Goal: Check status: Check status

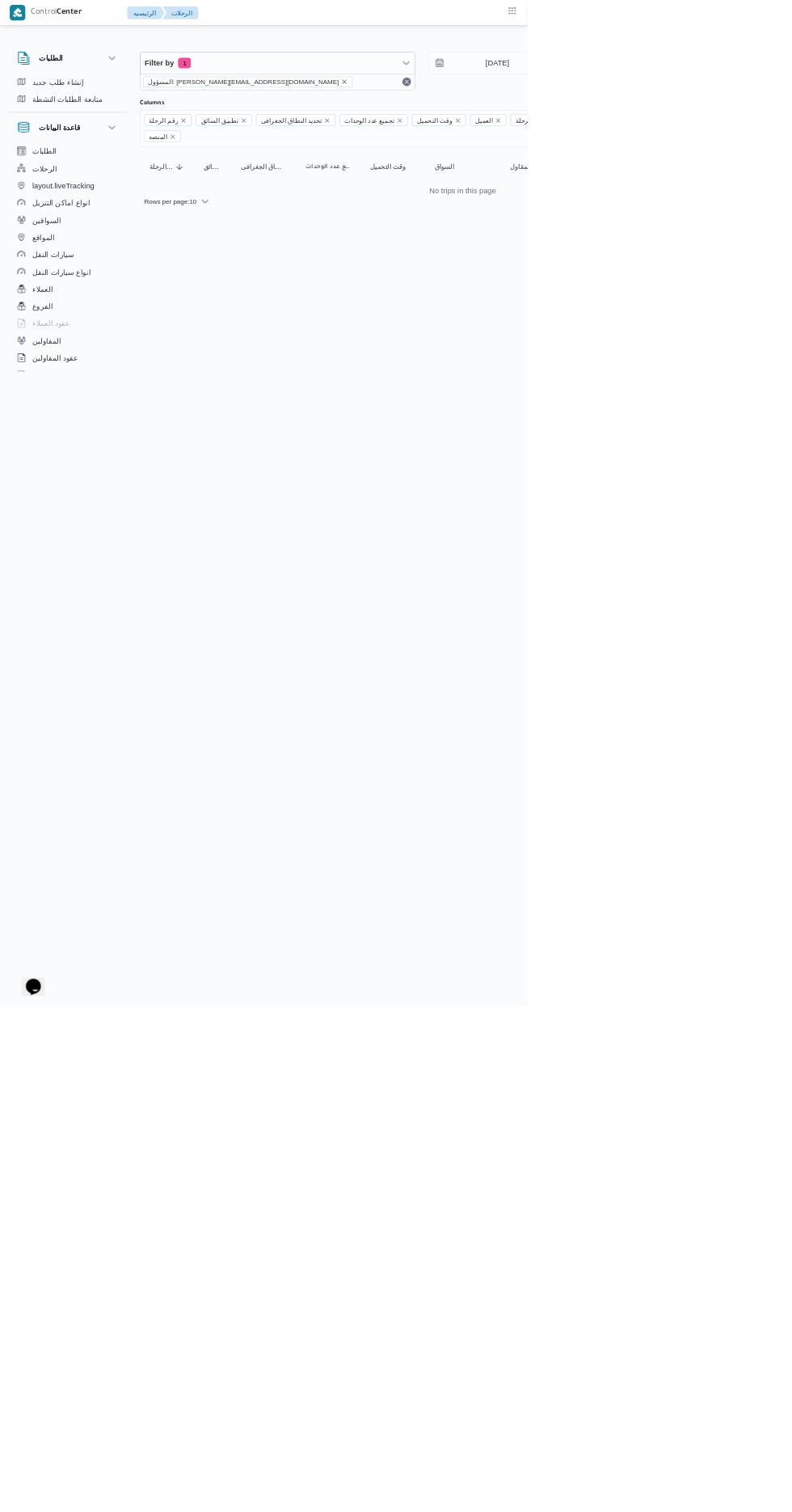
click at [514, 122] on icon "remove selected entity" at bounding box center [517, 123] width 7 height 7
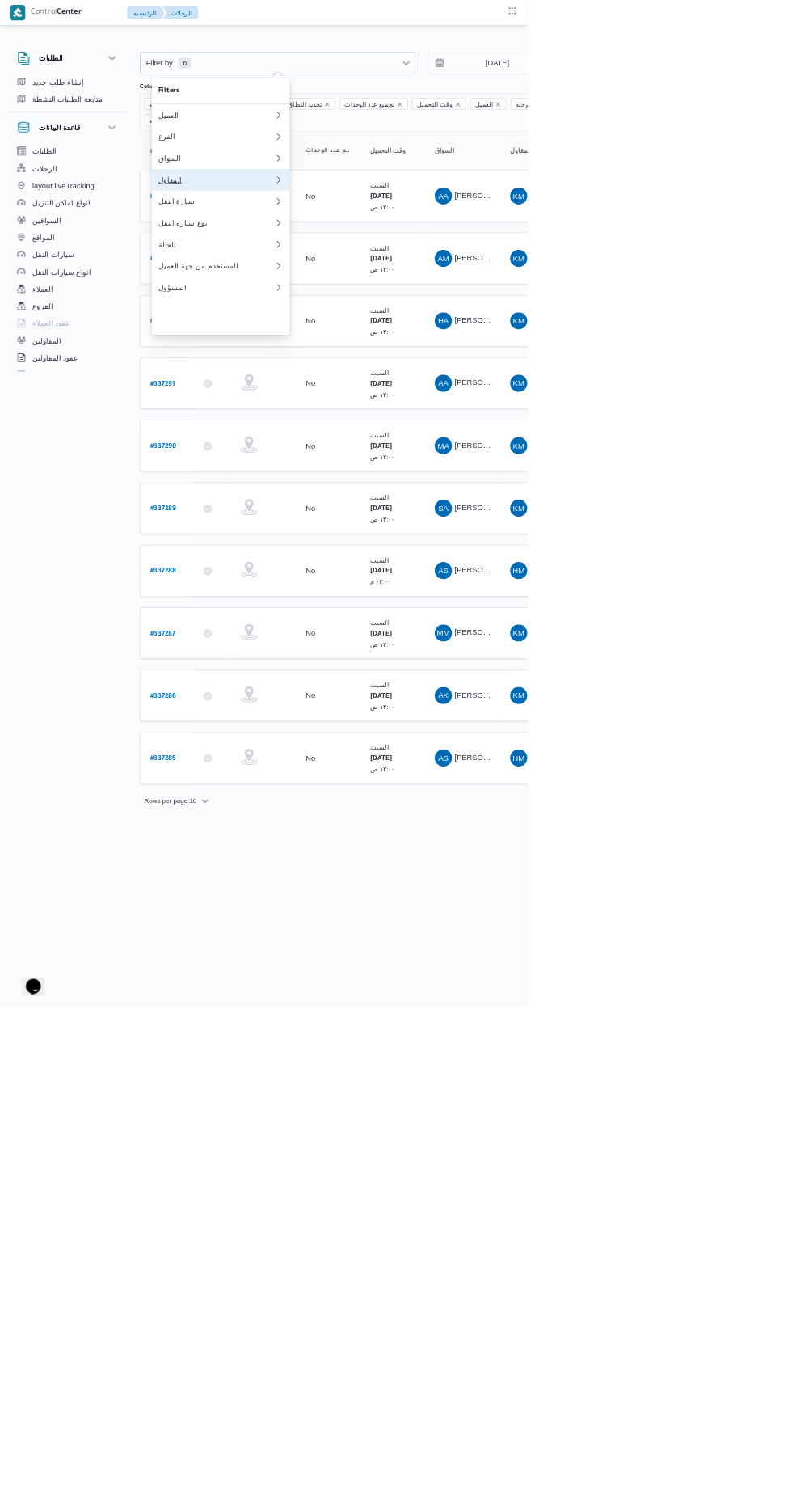
click at [330, 277] on div "المقاول" at bounding box center [324, 270] width 174 height 13
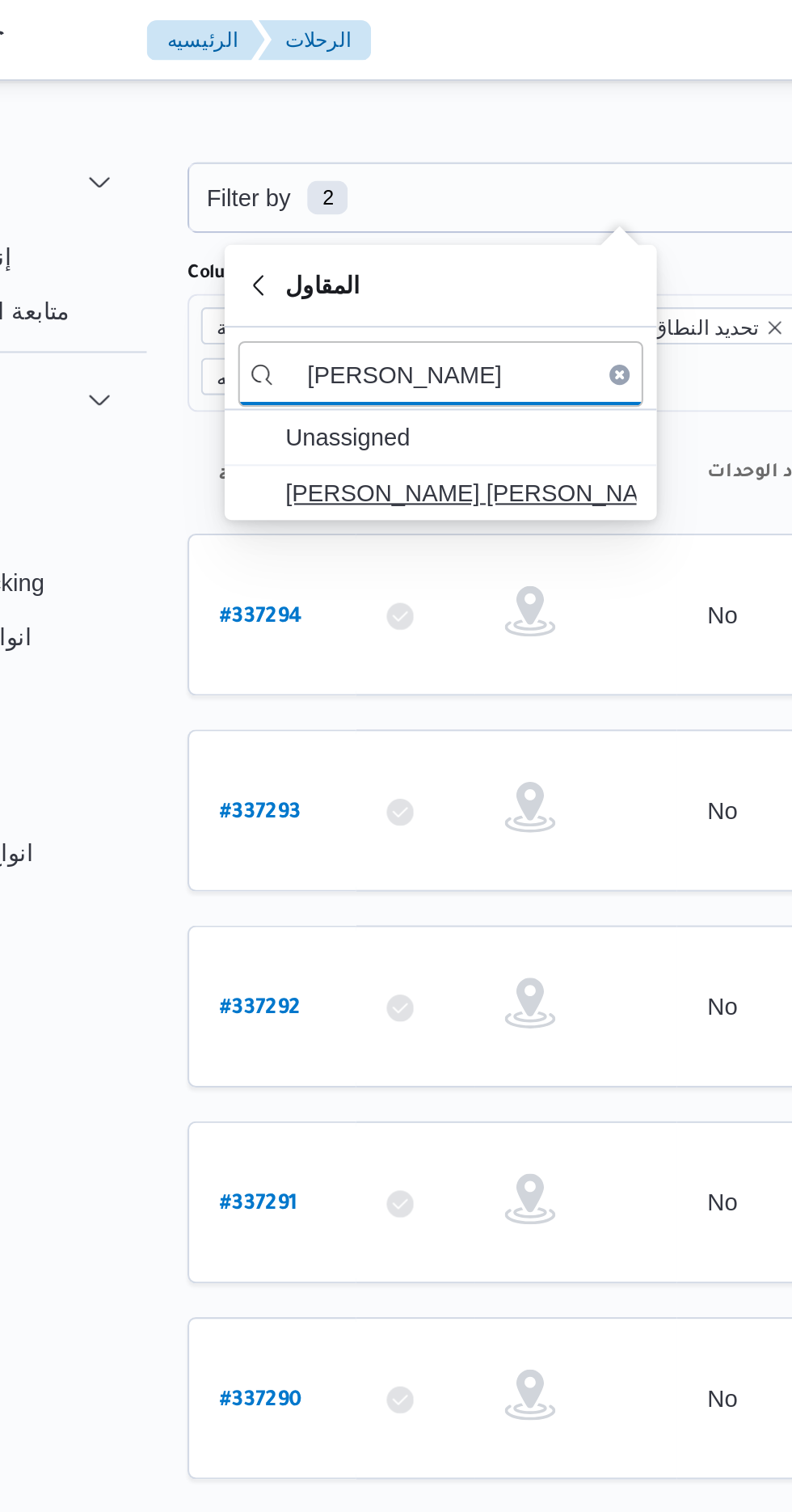
type input "[PERSON_NAME]"
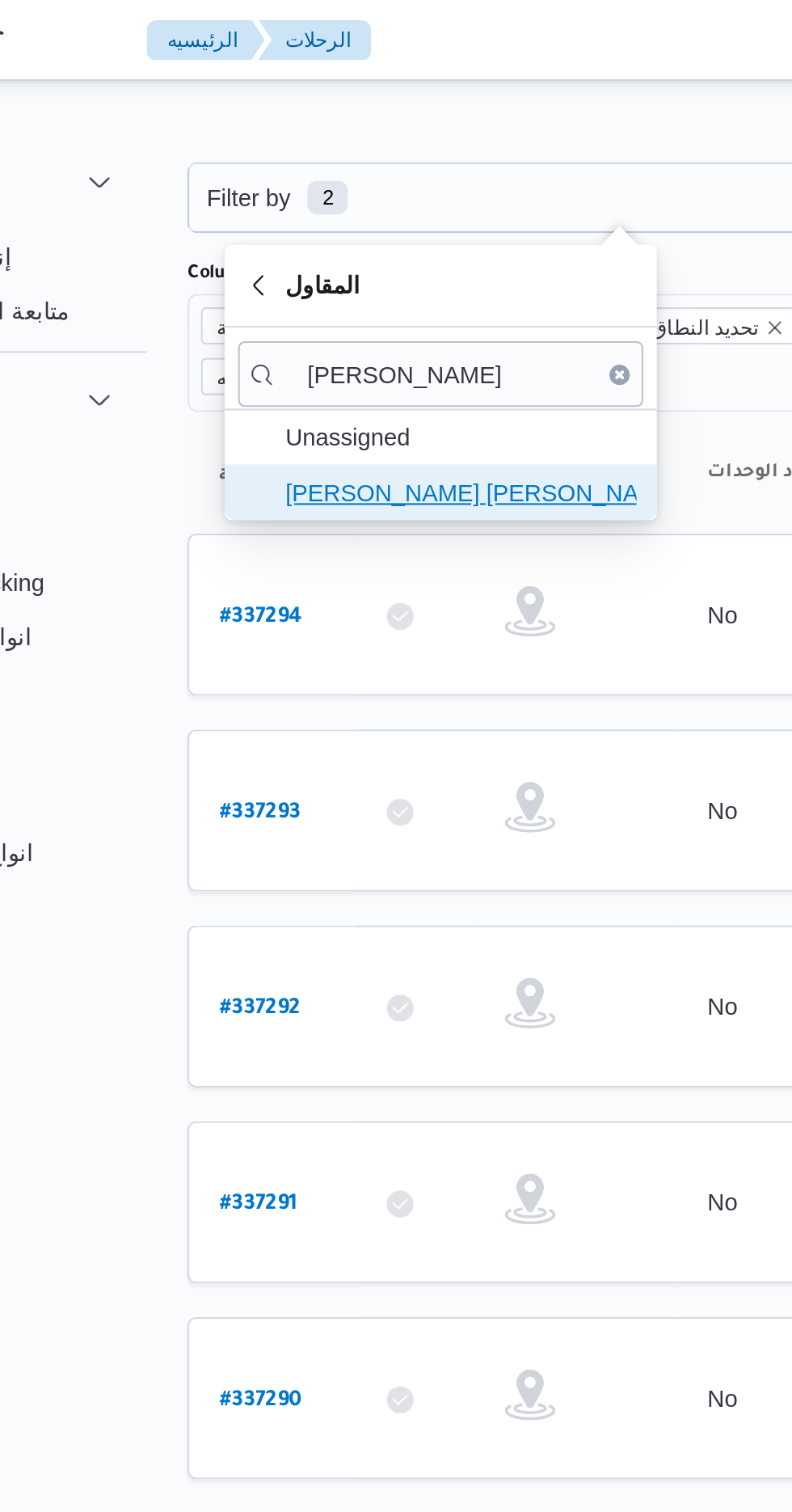
click at [367, 234] on span "[PERSON_NAME] [PERSON_NAME] [PERSON_NAME]" at bounding box center [340, 237] width 168 height 20
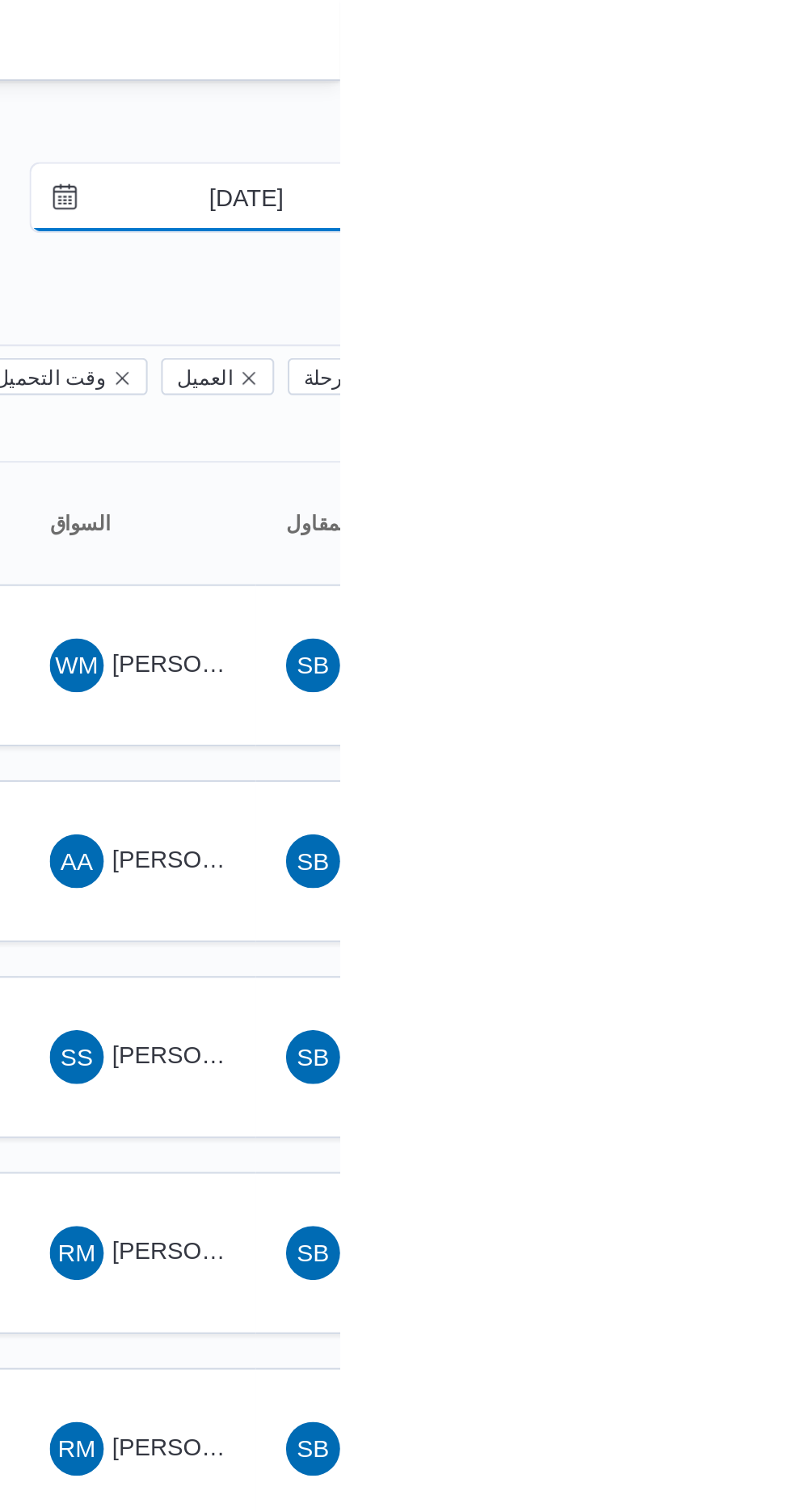
click at [749, 93] on input "[DATE]" at bounding box center [736, 95] width 183 height 33
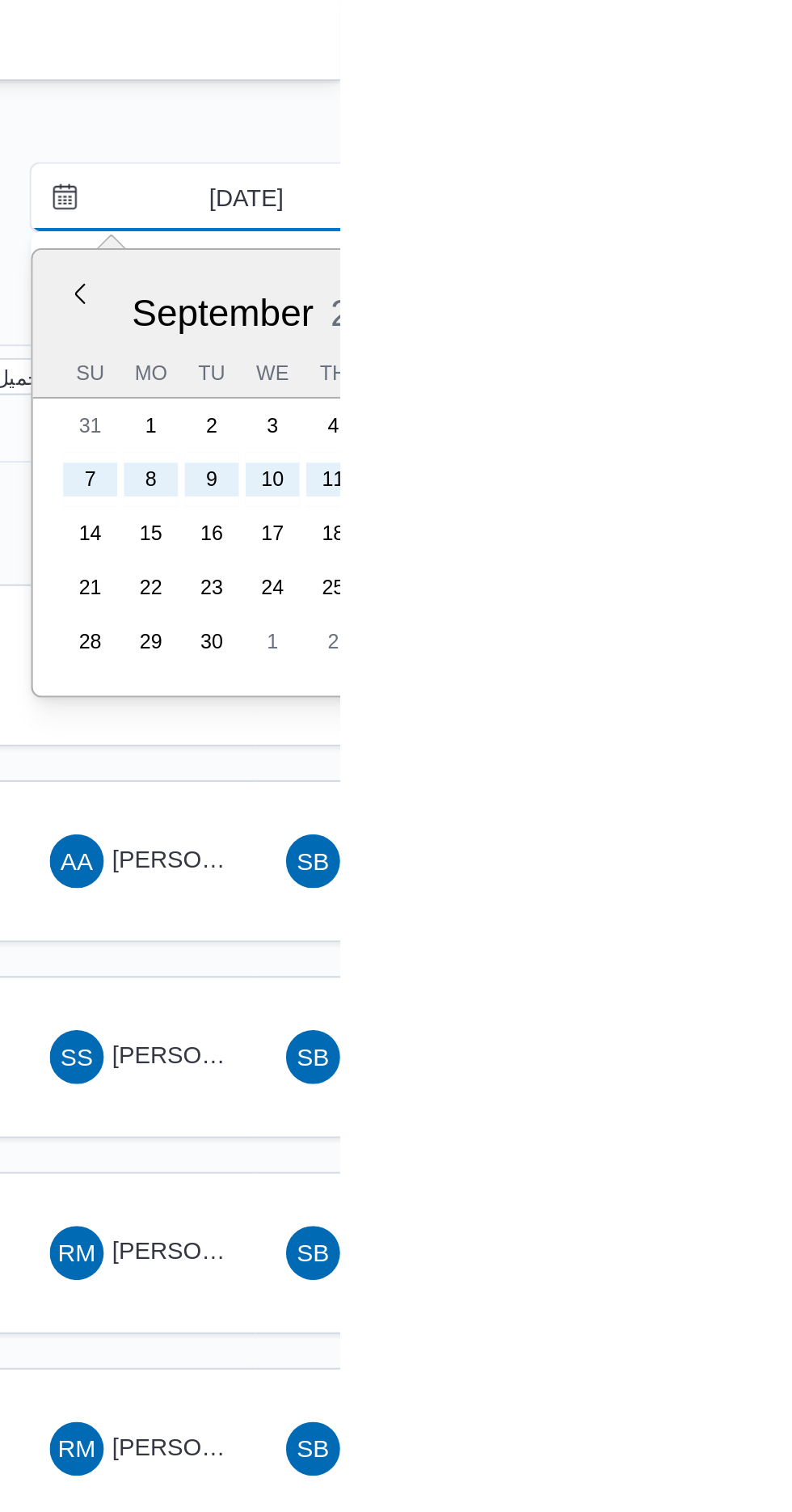
type input "[DATE]"
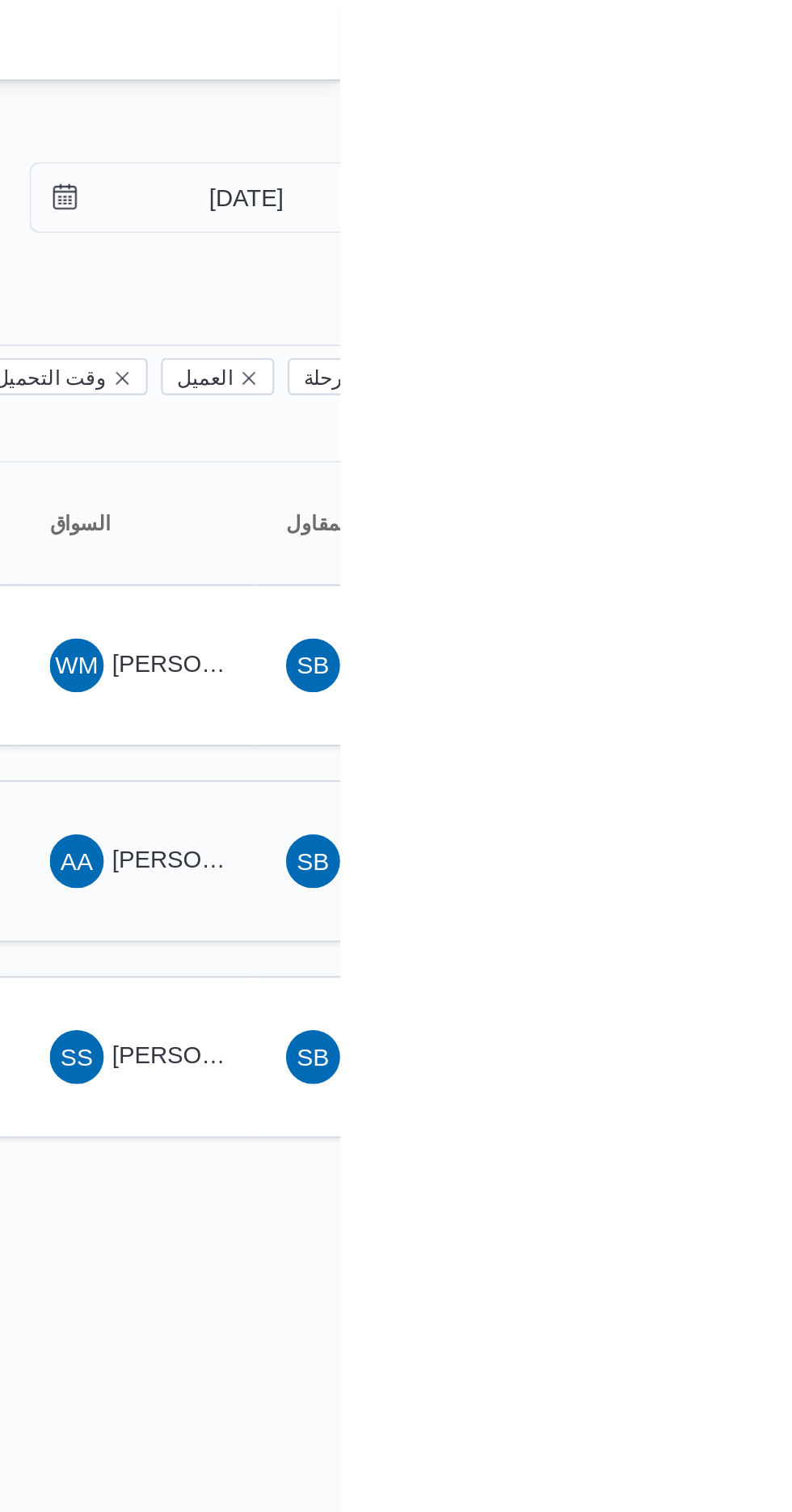
click at [700, 405] on span "[PERSON_NAME]" at bounding box center [730, 412] width 93 height 13
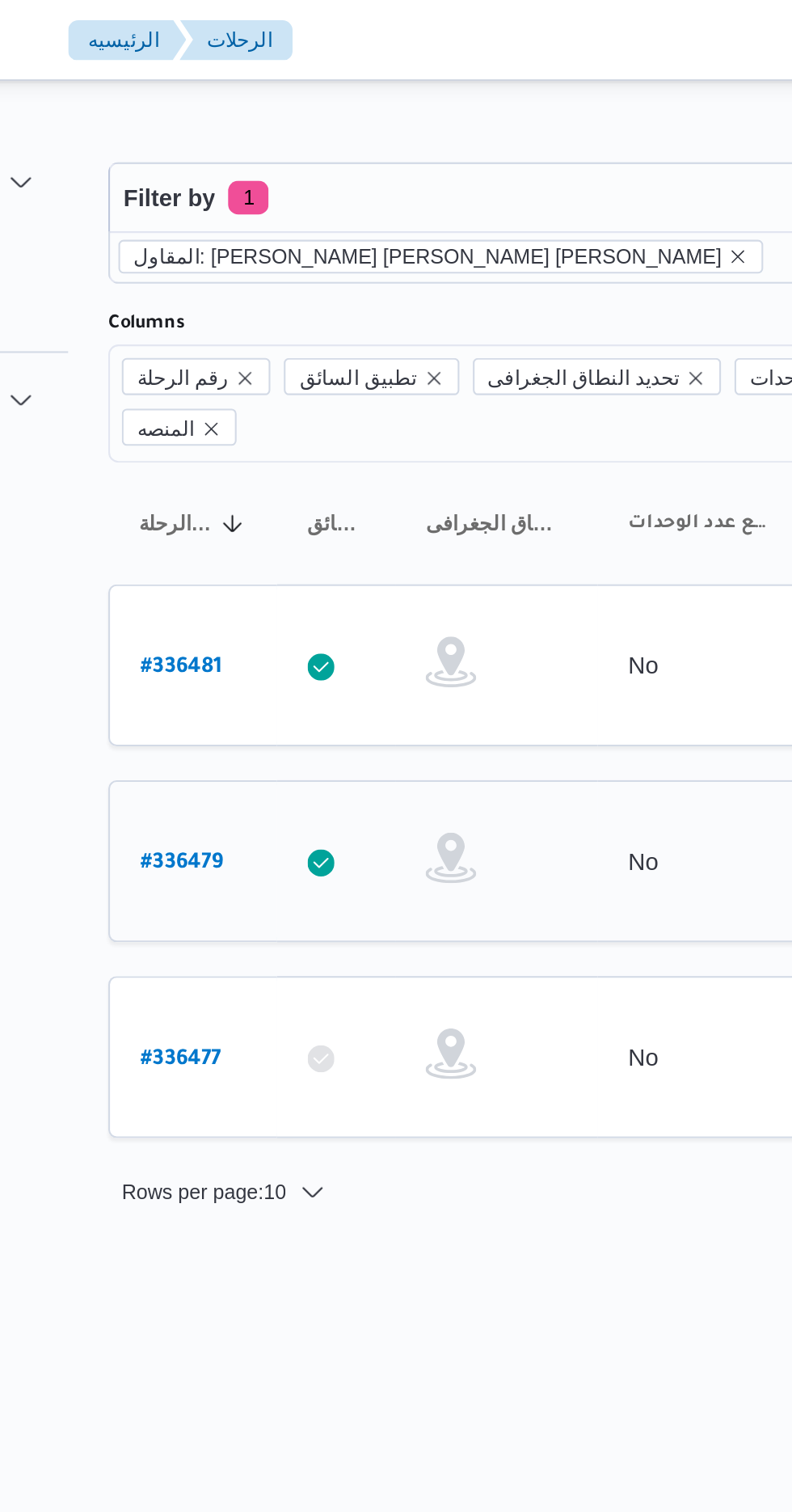
click at [227, 408] on b "# 336479" at bounding box center [245, 414] width 39 height 11
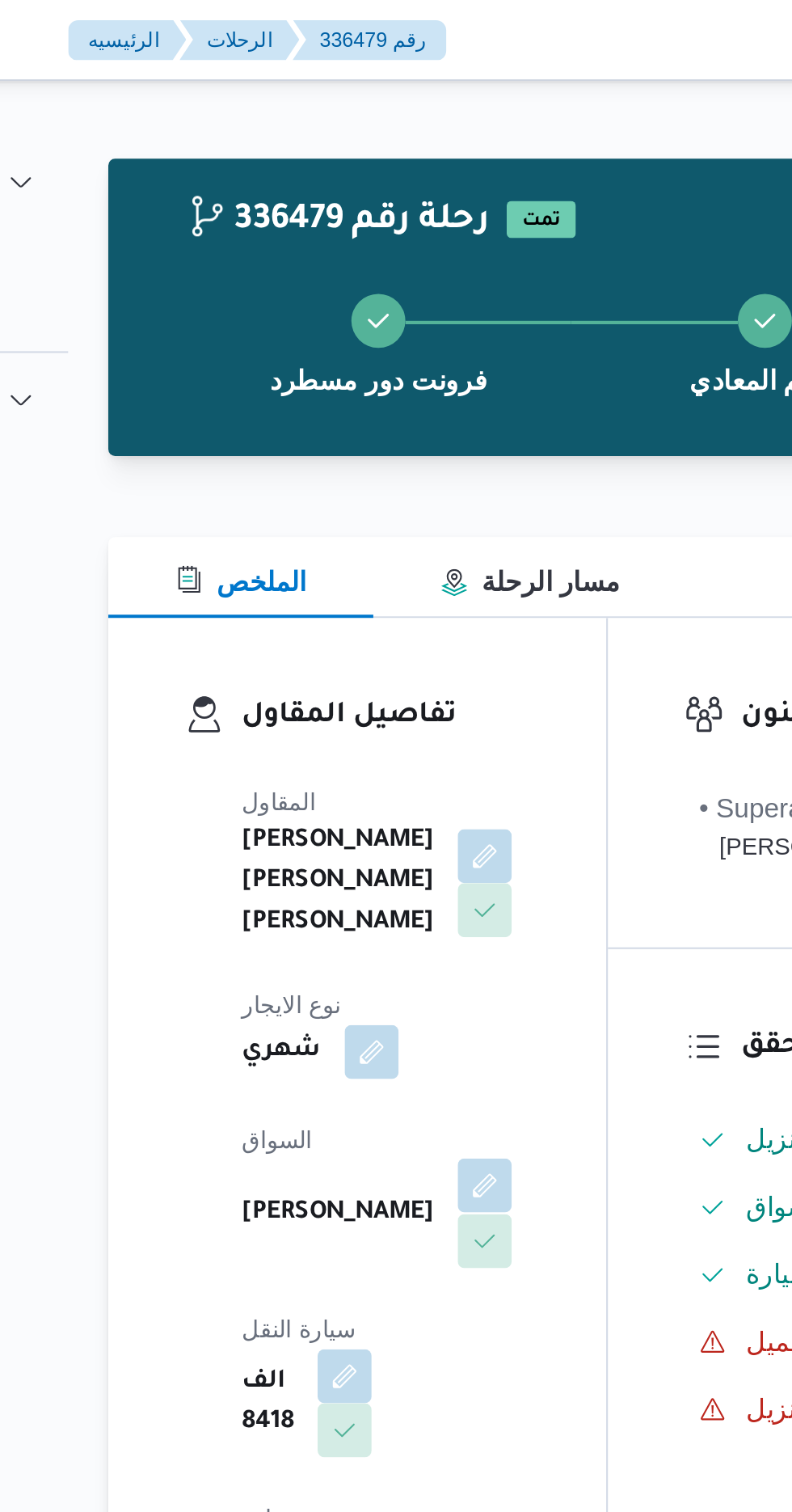
click at [377, 580] on button "button" at bounding box center [390, 568] width 26 height 26
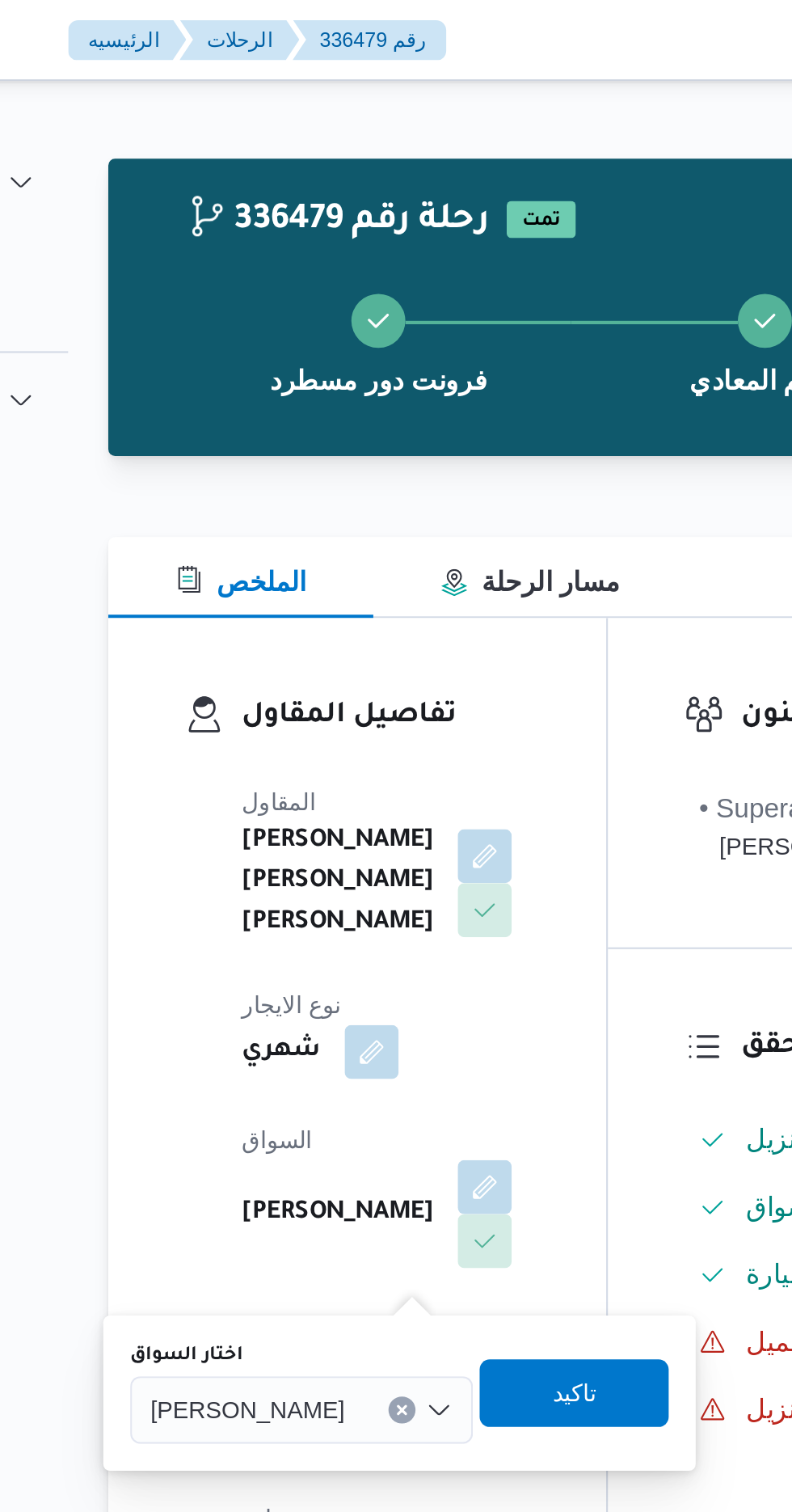
click at [298, 674] on span "[PERSON_NAME]" at bounding box center [277, 675] width 93 height 18
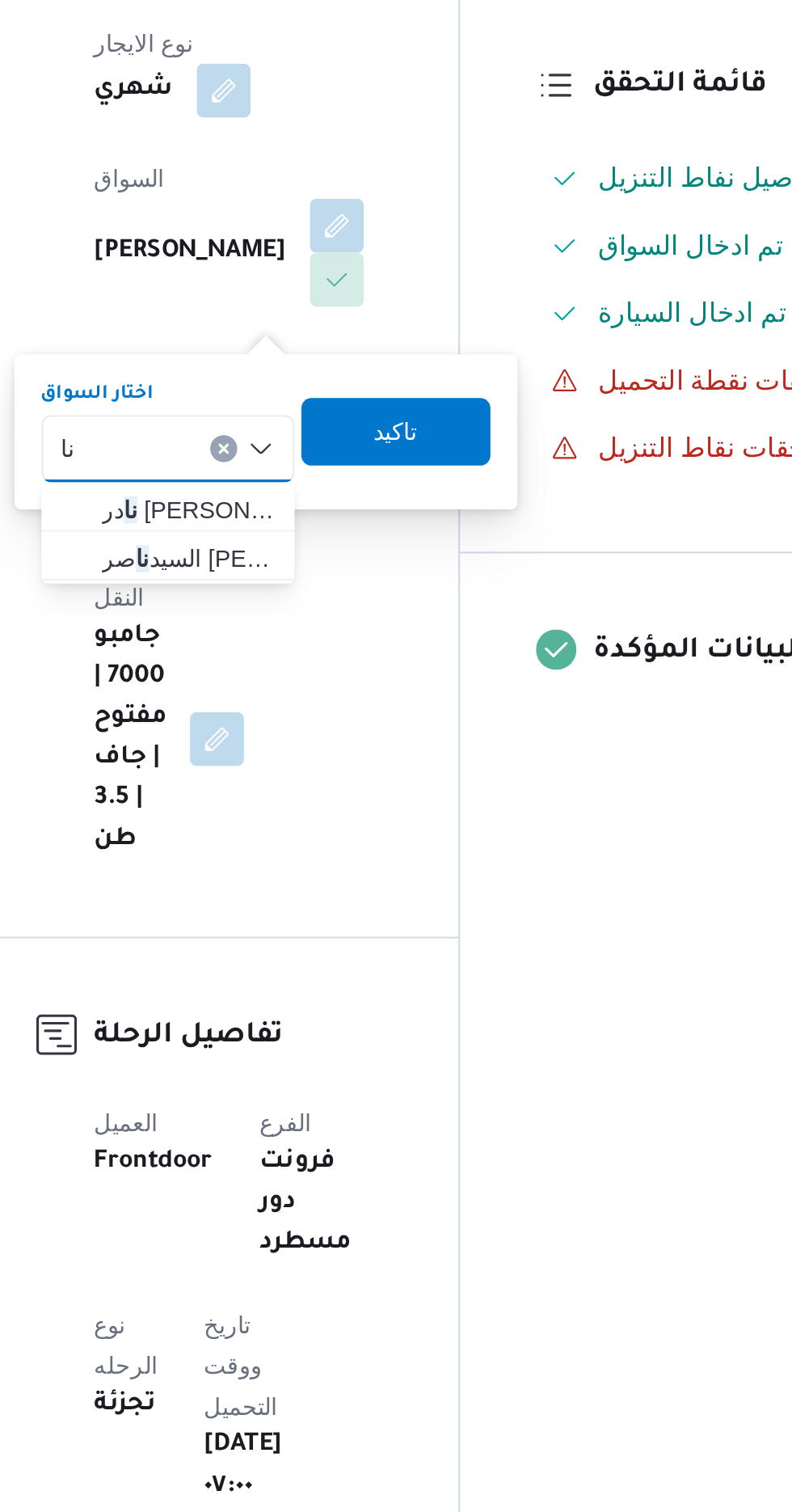
type input "ن"
type input "ع"
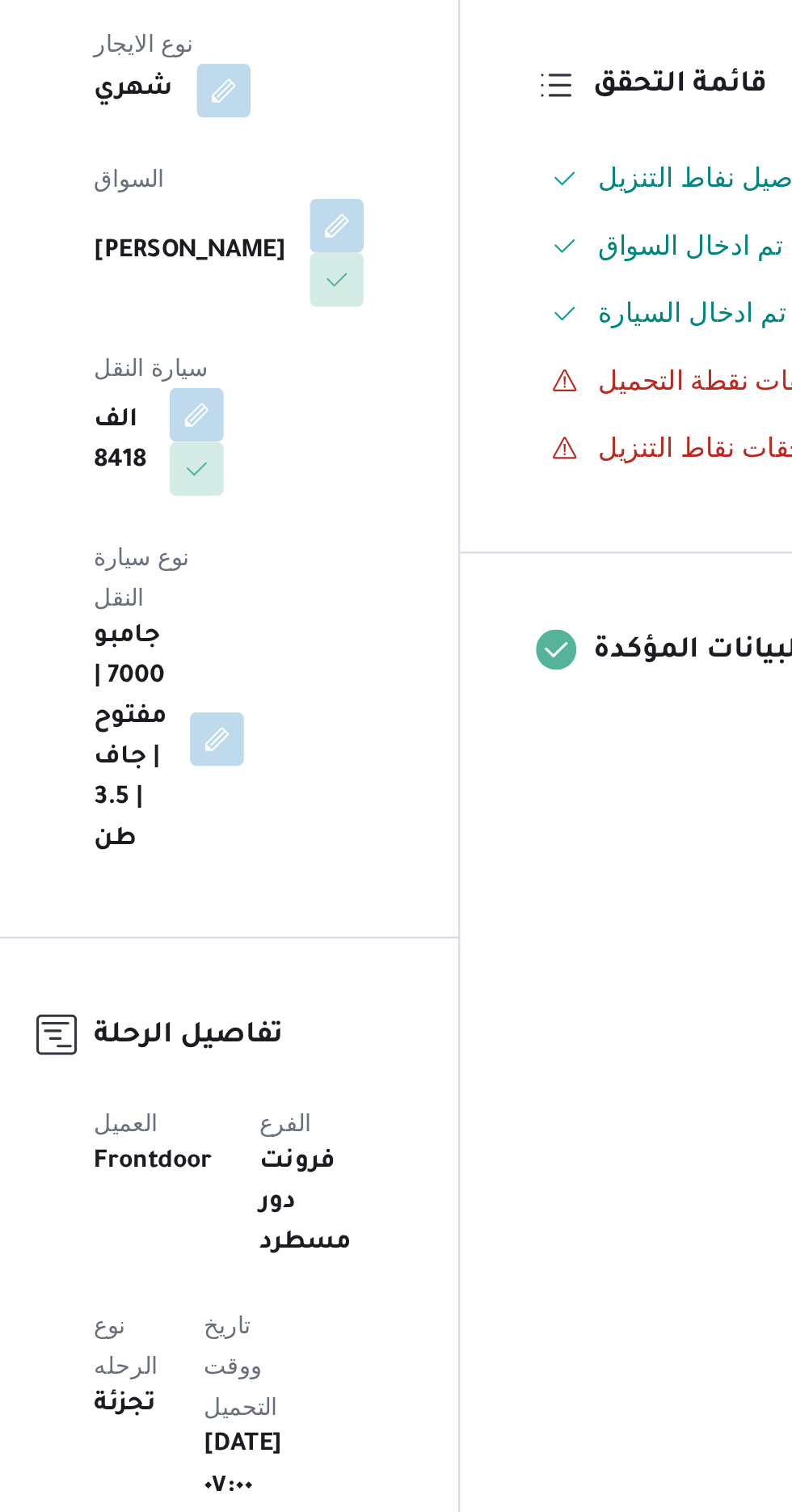
click at [412, 946] on dl "تفاصيل الرحلة العميل Frontdoor الفرع فرونت دور مسطرد نوع الرحله تجزئة تاريخ ووق…" at bounding box center [343, 1510] width 138 height 1129
